Goal: Task Accomplishment & Management: Manage account settings

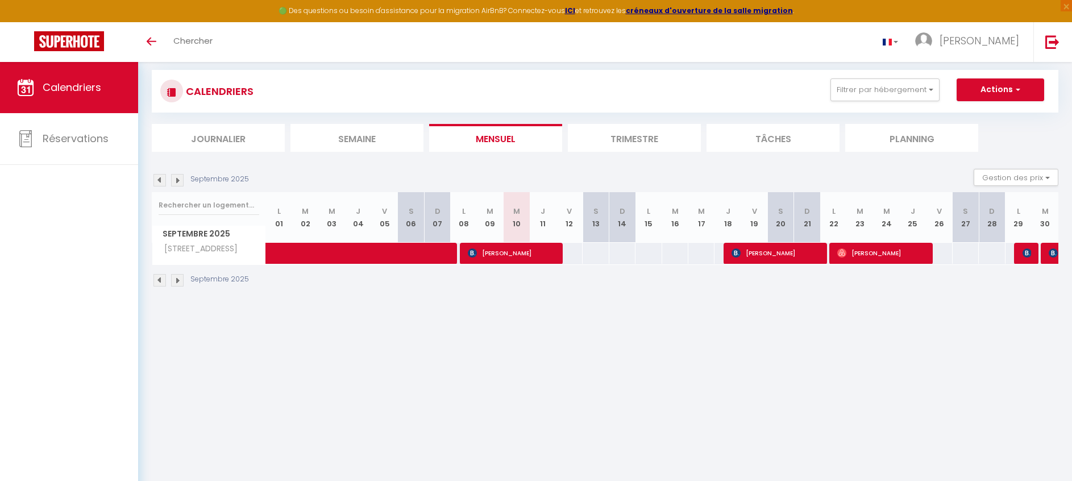
scroll to position [14, 0]
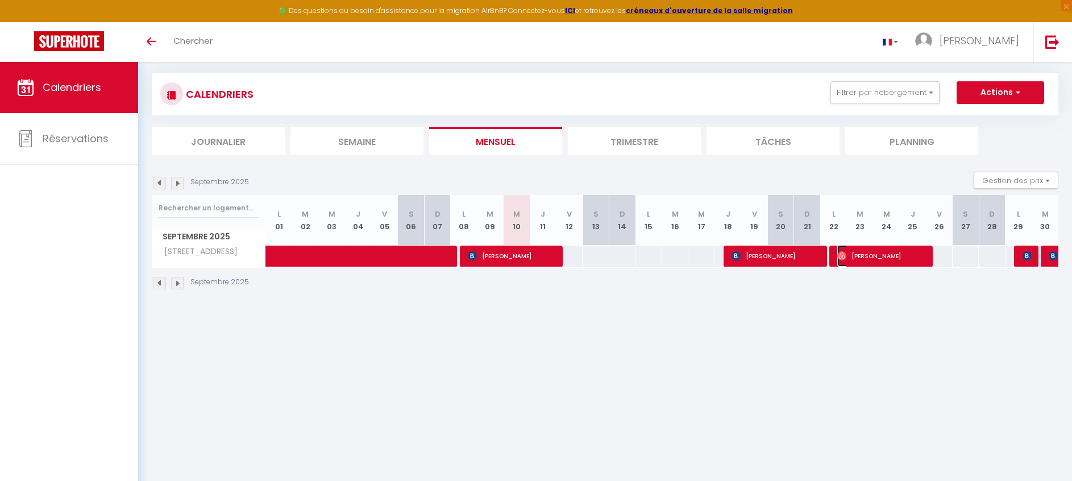
click at [867, 257] on span "[PERSON_NAME]" at bounding box center [880, 256] width 87 height 22
select select "OK"
select select "0"
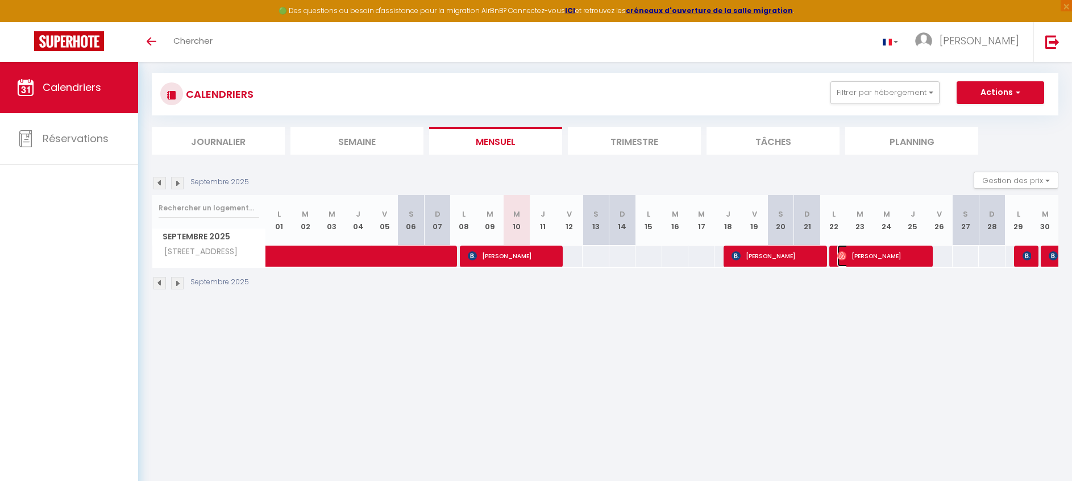
select select "1"
select select
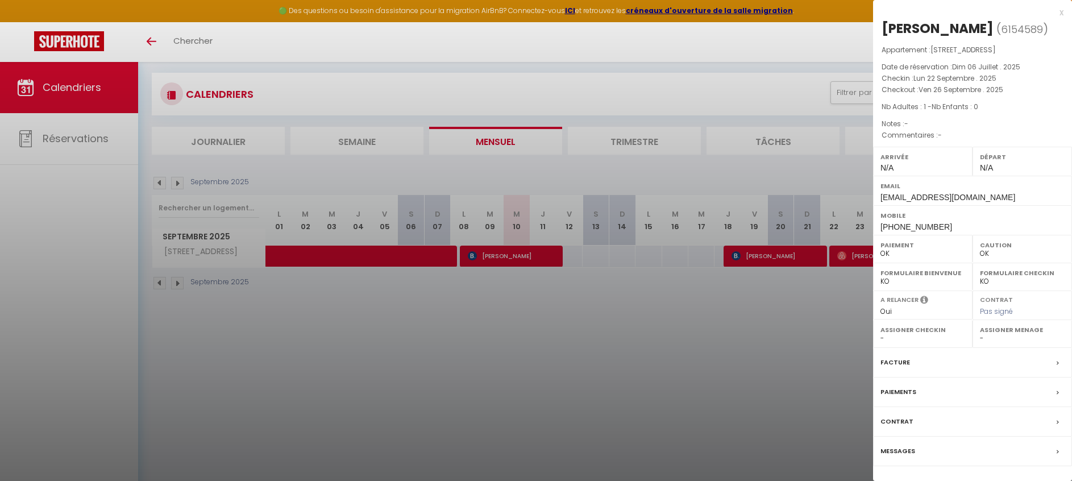
click at [1062, 16] on div "x" at bounding box center [968, 13] width 190 height 14
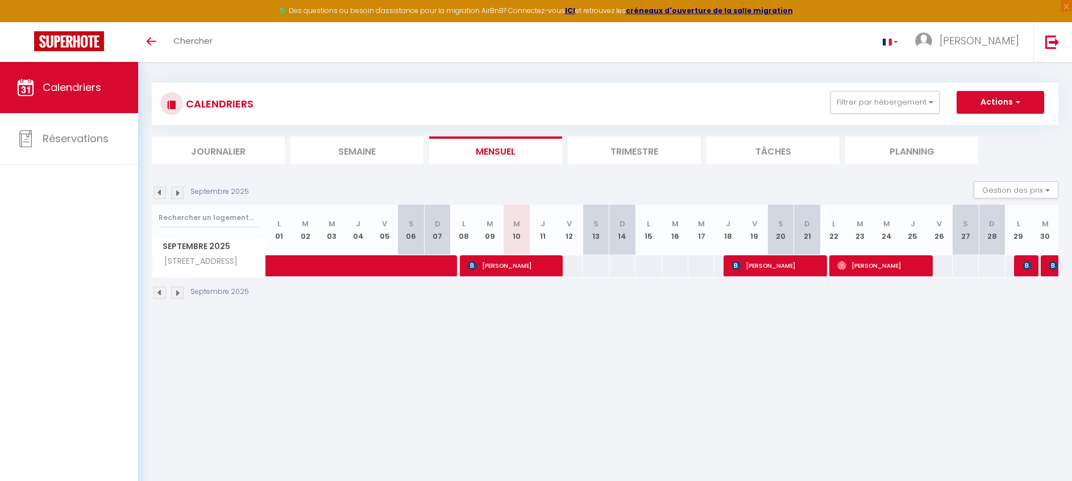
scroll to position [0, 0]
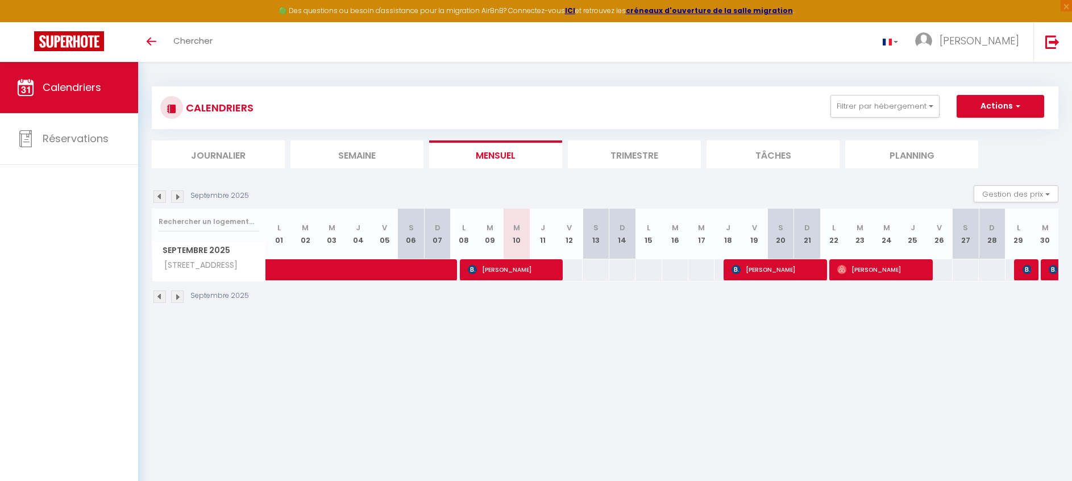
click at [178, 298] on img at bounding box center [177, 296] width 12 height 12
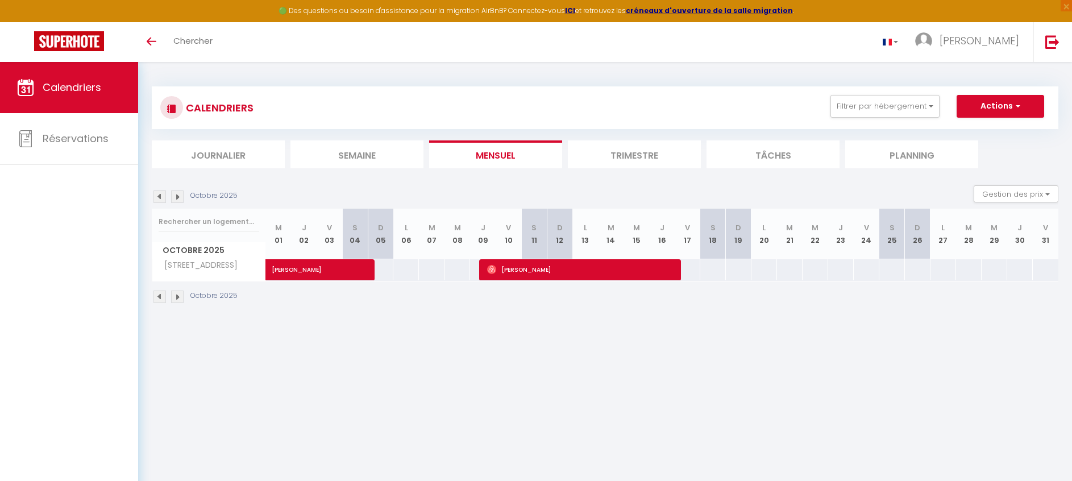
click at [154, 294] on img at bounding box center [159, 296] width 12 height 12
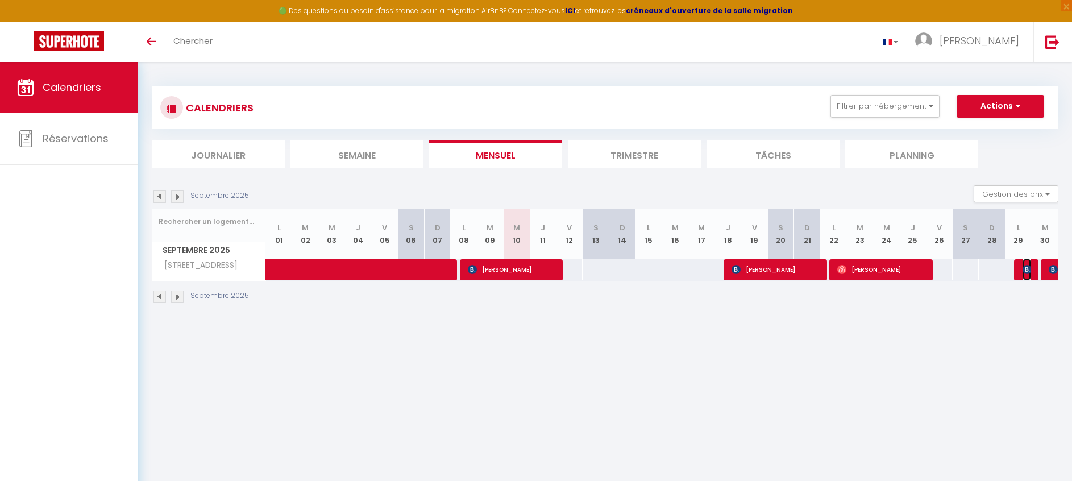
click at [1030, 273] on img at bounding box center [1026, 269] width 9 height 9
select select "KO"
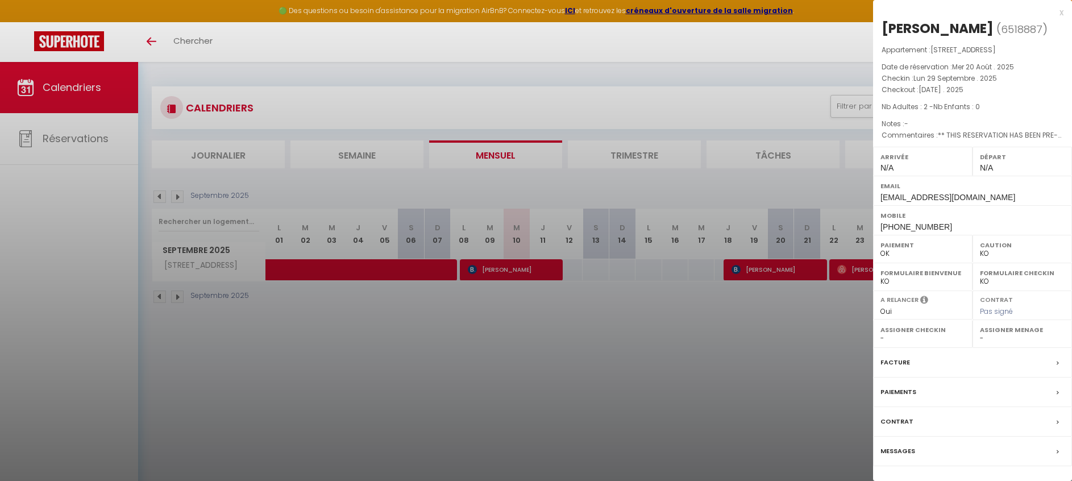
click at [1060, 11] on div "x" at bounding box center [968, 13] width 190 height 14
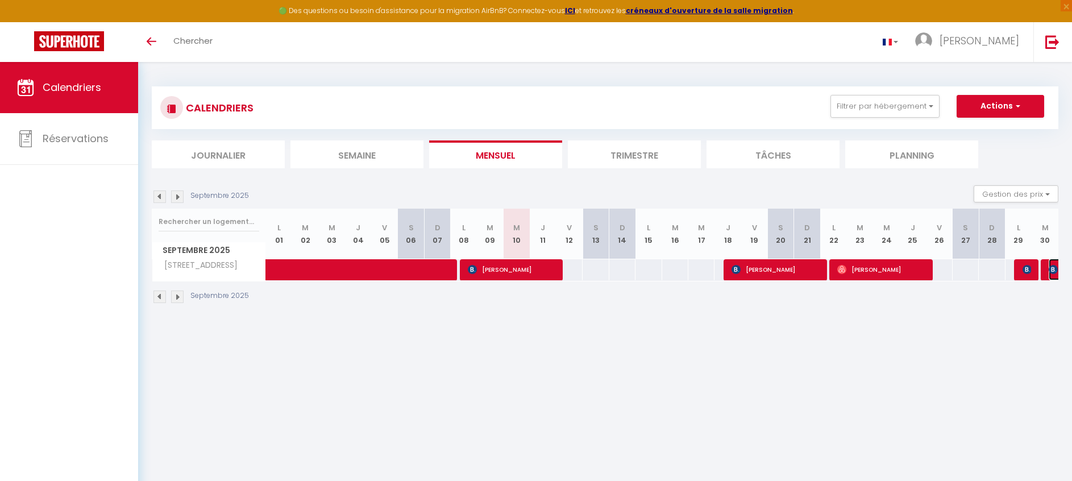
click at [1053, 273] on img at bounding box center [1052, 269] width 9 height 9
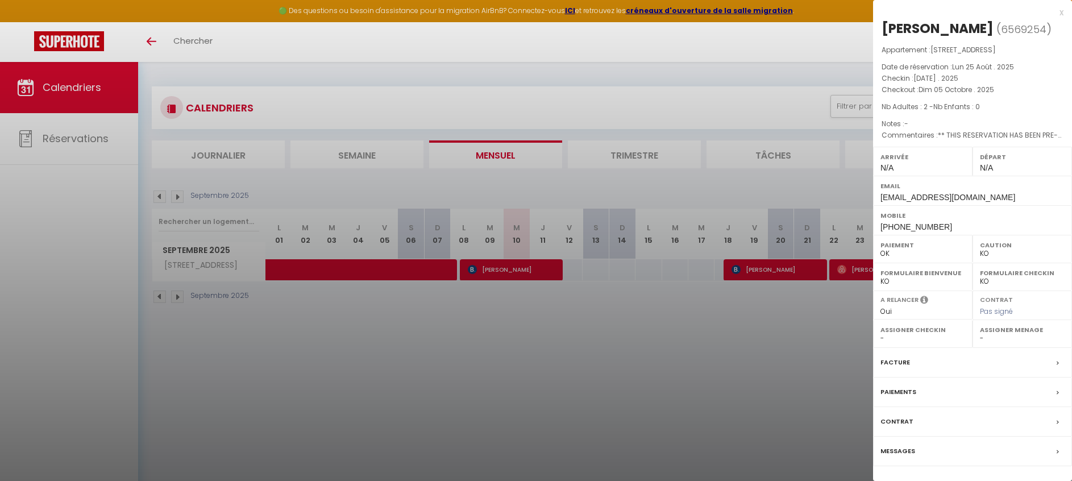
click at [1060, 10] on div "x" at bounding box center [968, 13] width 190 height 14
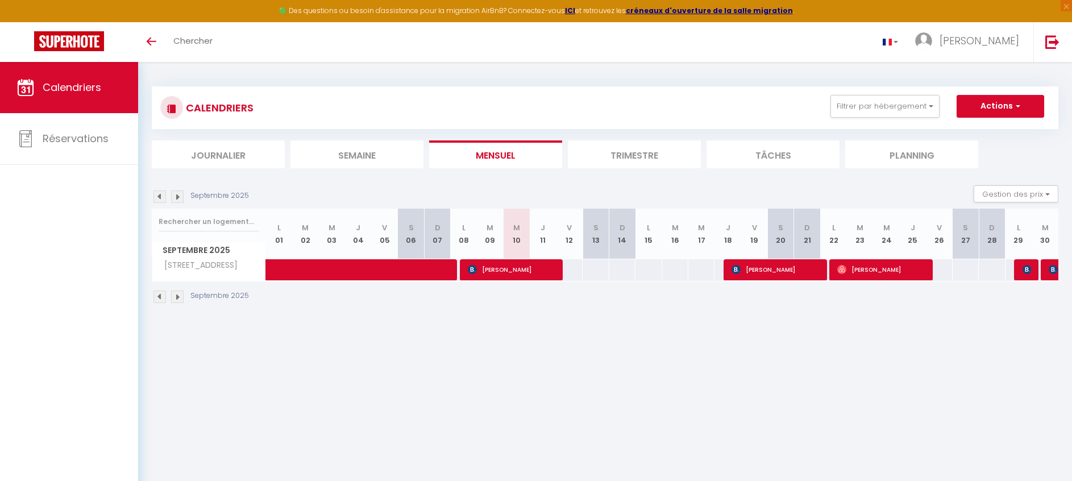
click at [176, 296] on img at bounding box center [177, 296] width 12 height 12
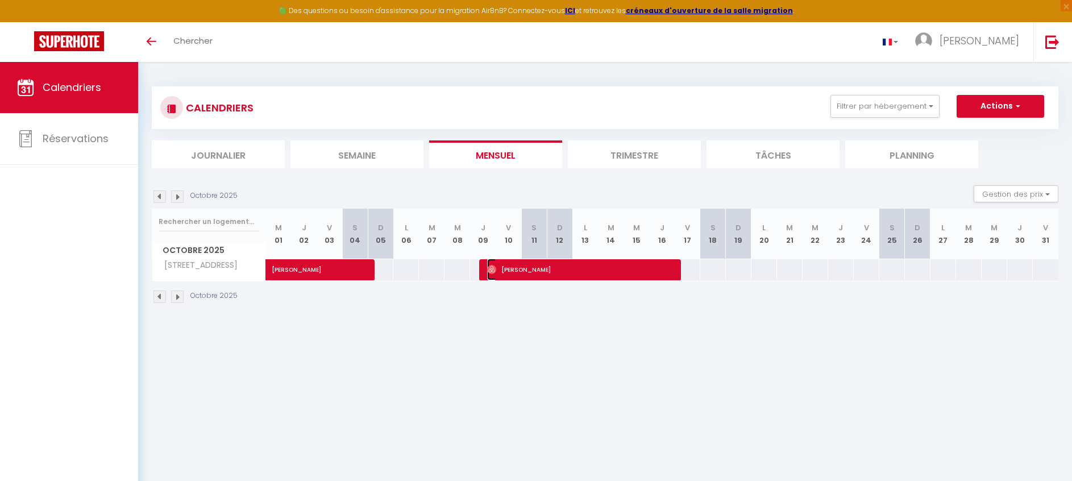
click at [674, 270] on span "Jb Baba" at bounding box center [580, 270] width 187 height 22
select select "OK"
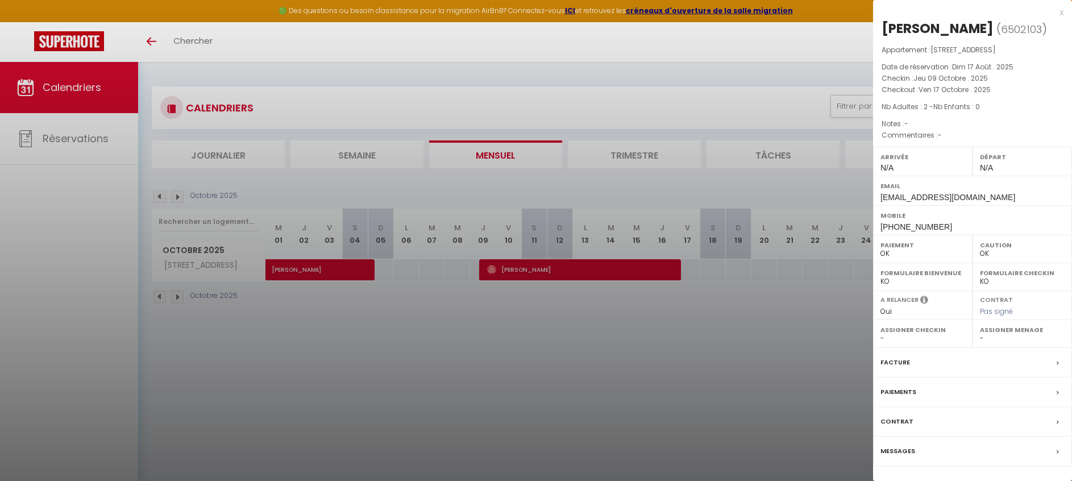
click at [666, 322] on div at bounding box center [536, 240] width 1072 height 481
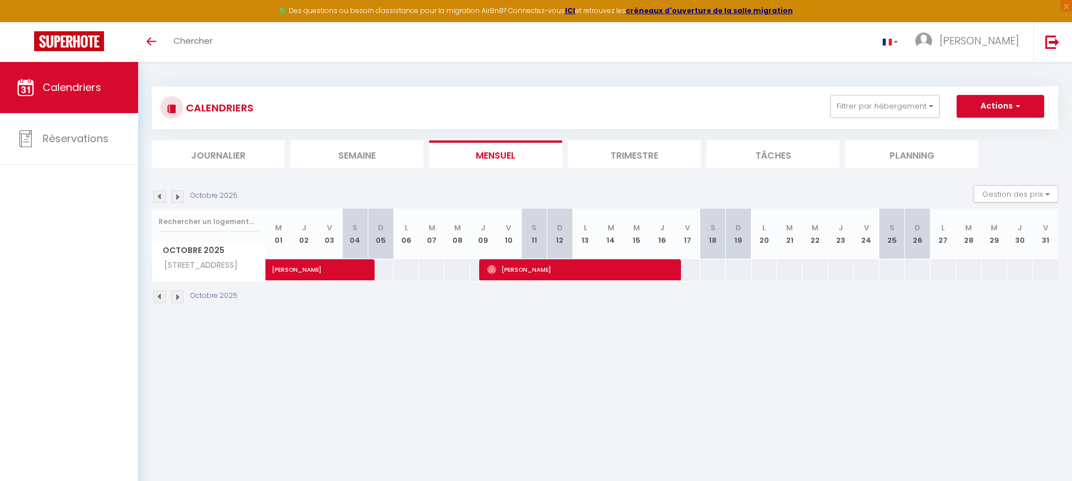
click at [178, 296] on img at bounding box center [177, 296] width 12 height 12
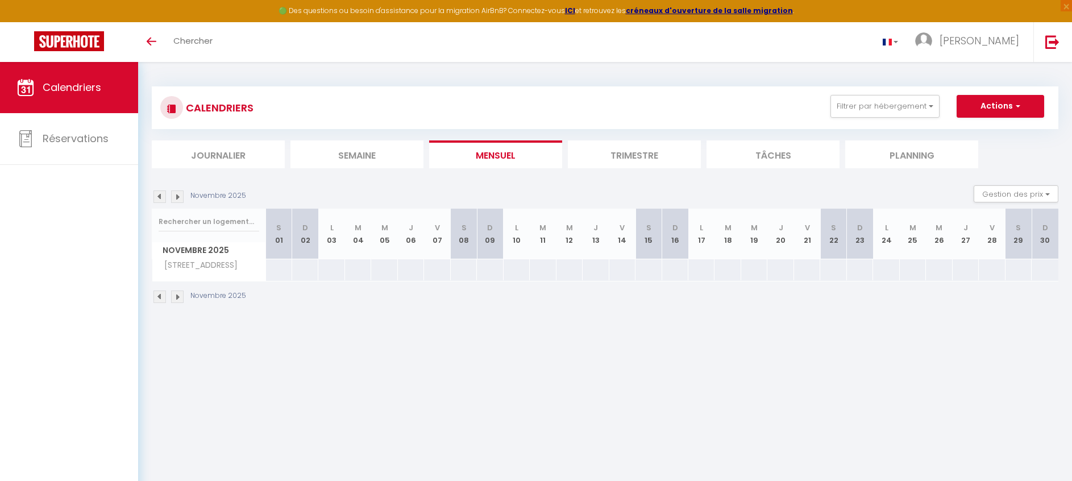
click at [159, 296] on img at bounding box center [159, 296] width 12 height 12
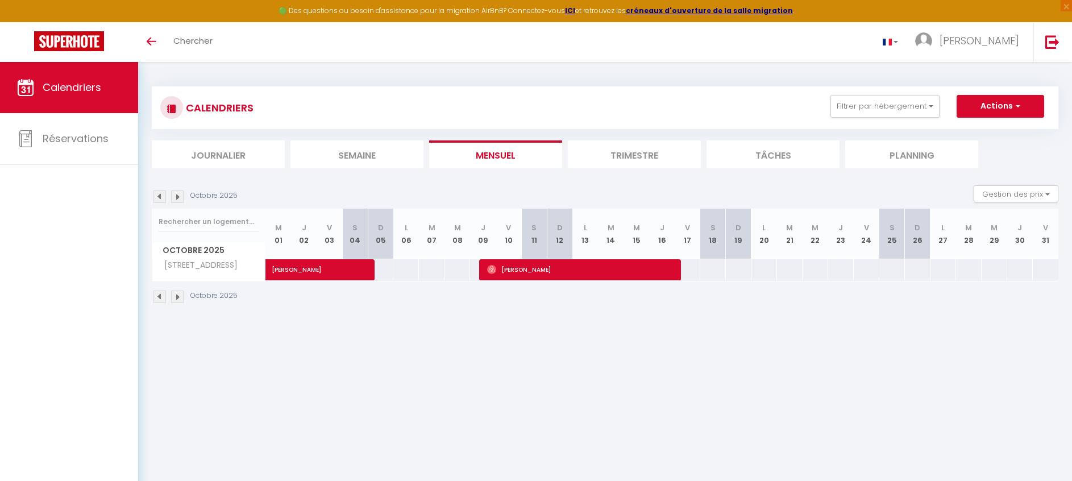
click at [159, 296] on img at bounding box center [159, 296] width 12 height 12
